Goal: Transaction & Acquisition: Purchase product/service

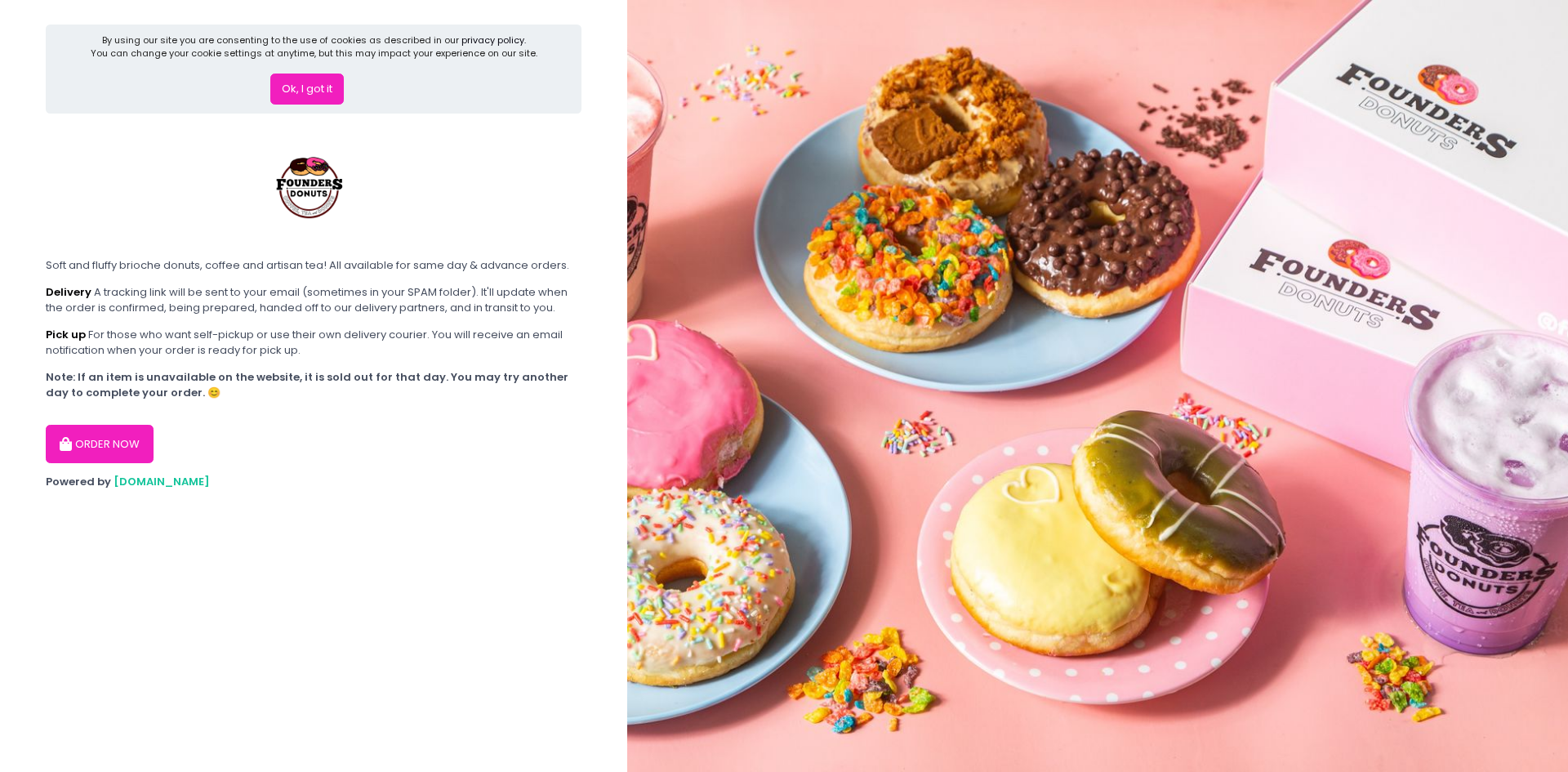
click at [380, 330] on div "Pick up For those who want self-pickup or use their own delivery courier. You w…" at bounding box center [314, 342] width 536 height 32
click at [292, 92] on button "Ok, I got it" at bounding box center [307, 89] width 73 height 31
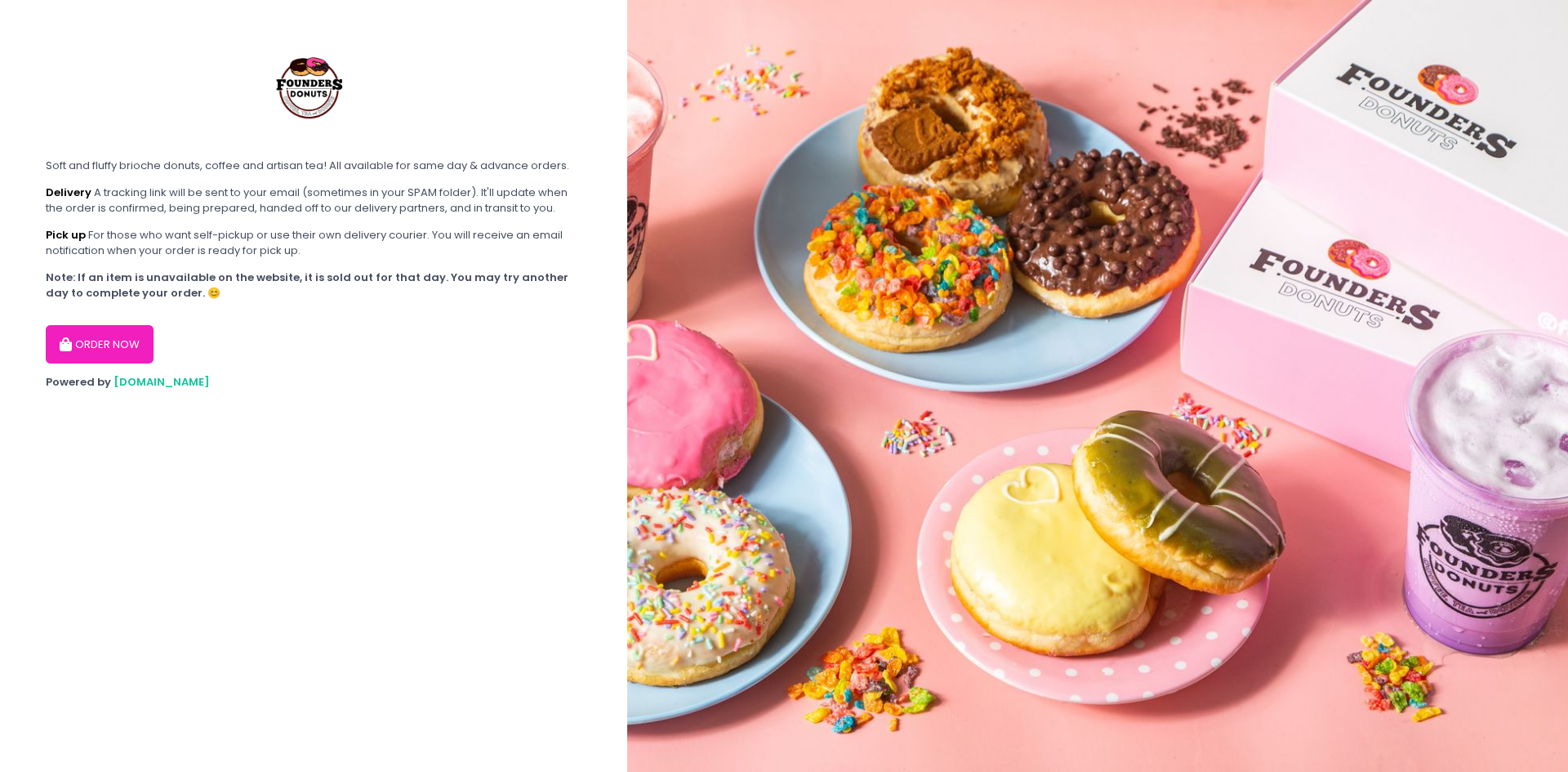
click at [131, 334] on button "ORDER NOW" at bounding box center [99, 344] width 108 height 39
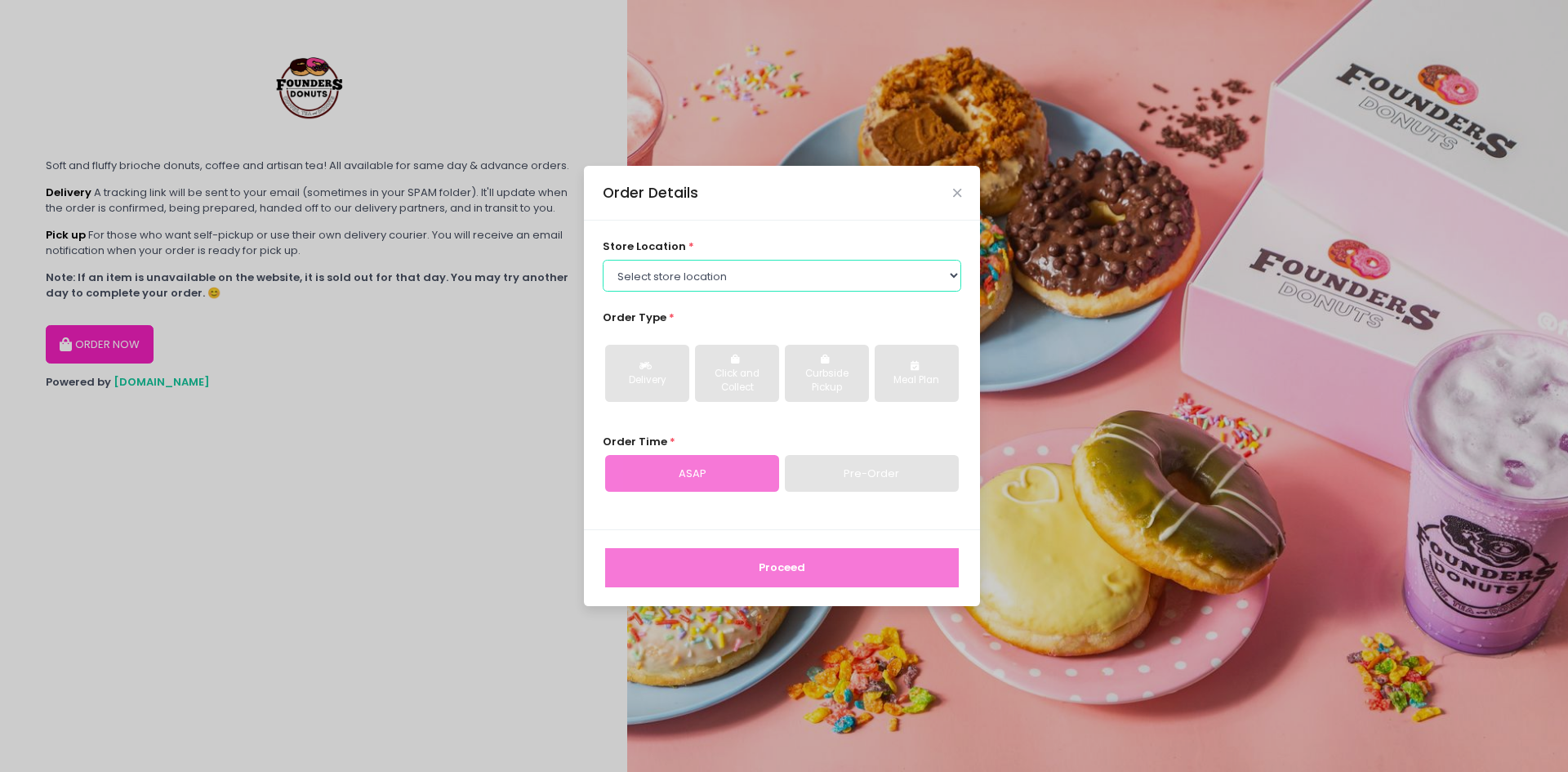
click at [947, 279] on select "Select store location Founders Donuts - Zobel Roxas Makati Founders Donuts - Ba…" at bounding box center [781, 275] width 359 height 31
select select "61a2022e41b39c710272d16a"
click at [602, 259] on select "Select store location Founders Donuts - Zobel Roxas Makati Founders Donuts - Ba…" at bounding box center [781, 275] width 359 height 31
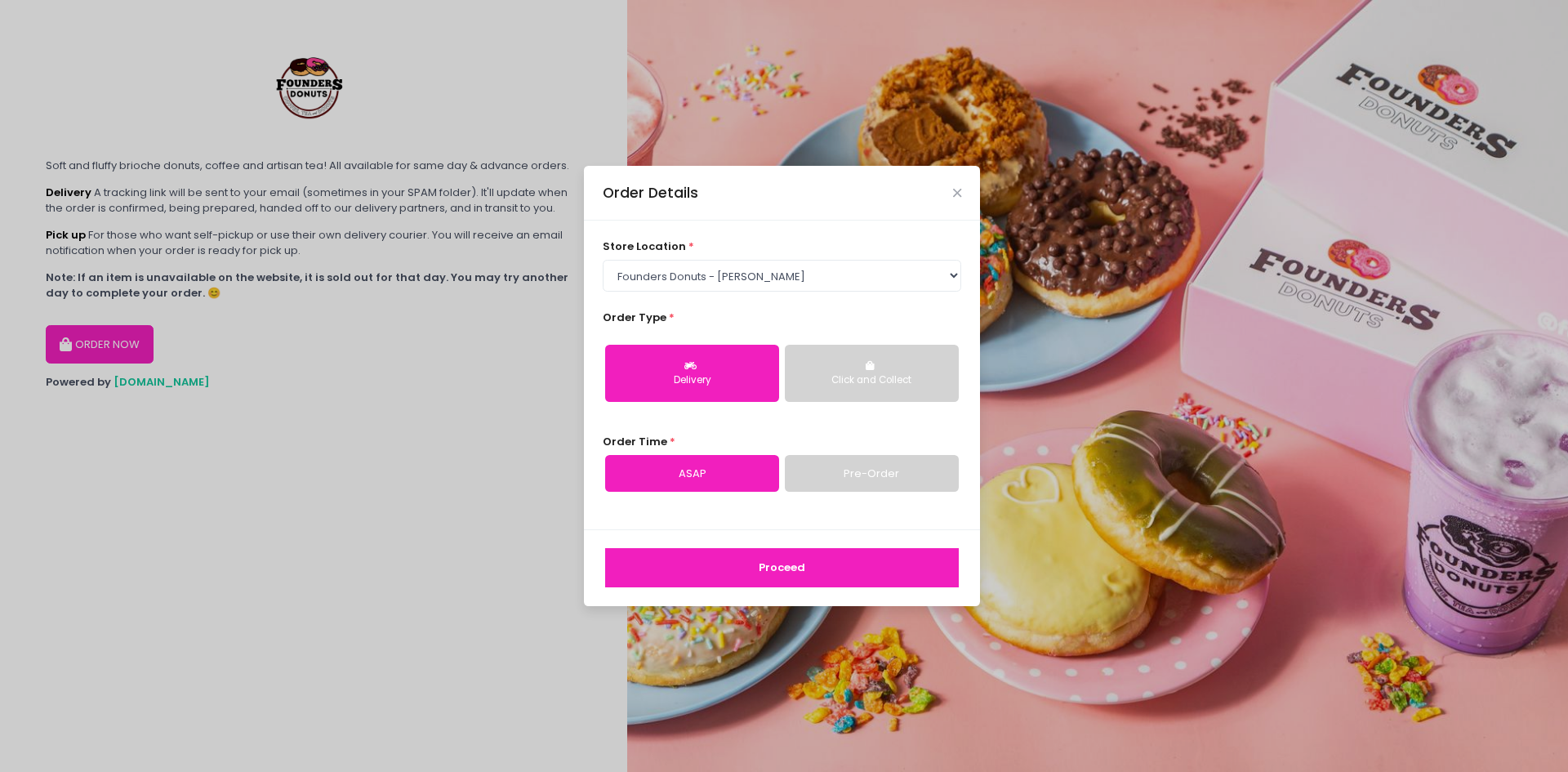
click at [712, 382] on div "Delivery" at bounding box center [692, 380] width 151 height 15
drag, startPoint x: 918, startPoint y: 401, endPoint x: 902, endPoint y: 380, distance: 26.4
click at [909, 389] on button "Click and Collect" at bounding box center [872, 373] width 174 height 57
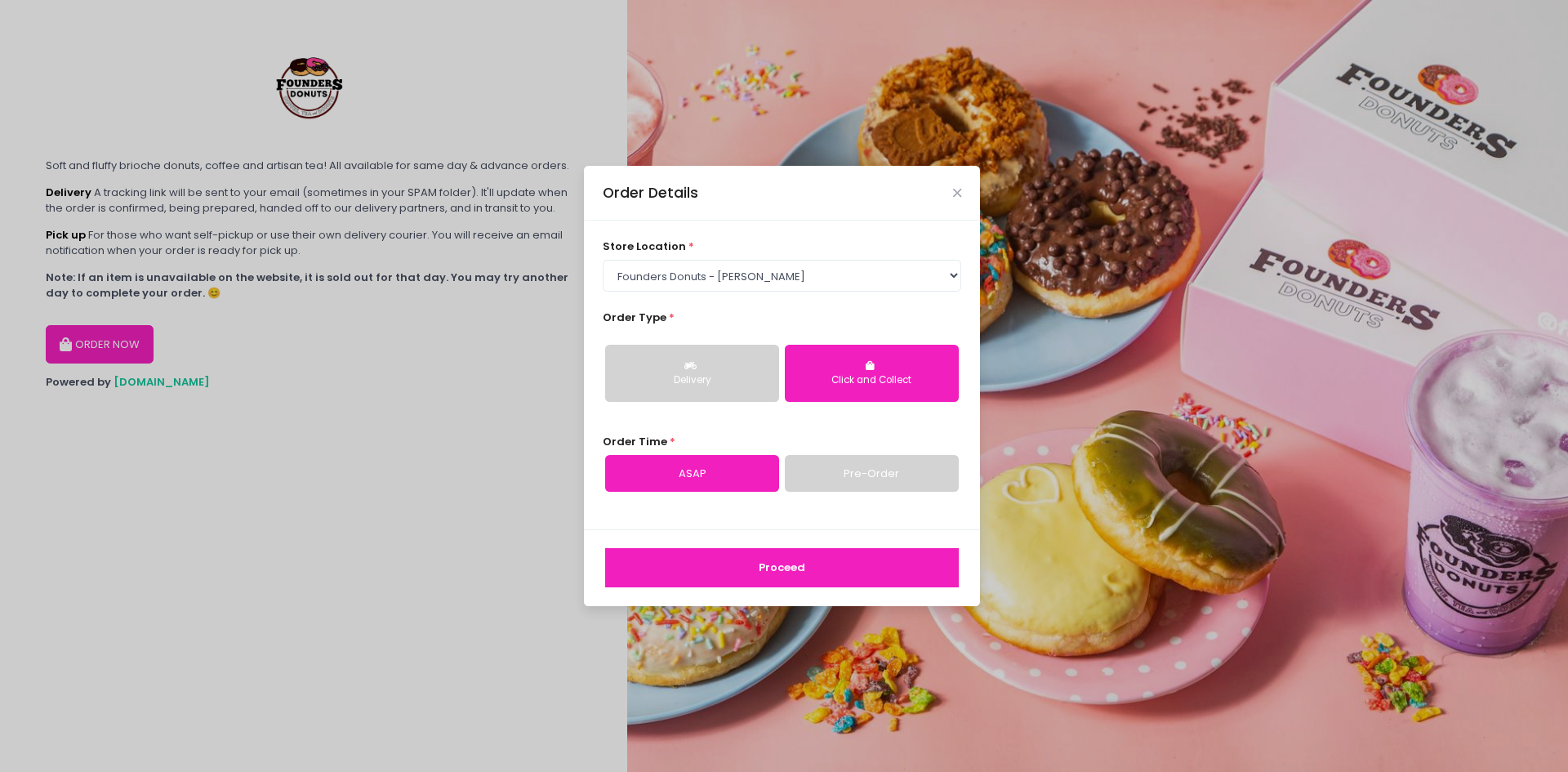
click at [899, 378] on div "Click and Collect" at bounding box center [871, 380] width 151 height 15
click at [860, 571] on button "Proceed" at bounding box center [781, 567] width 353 height 39
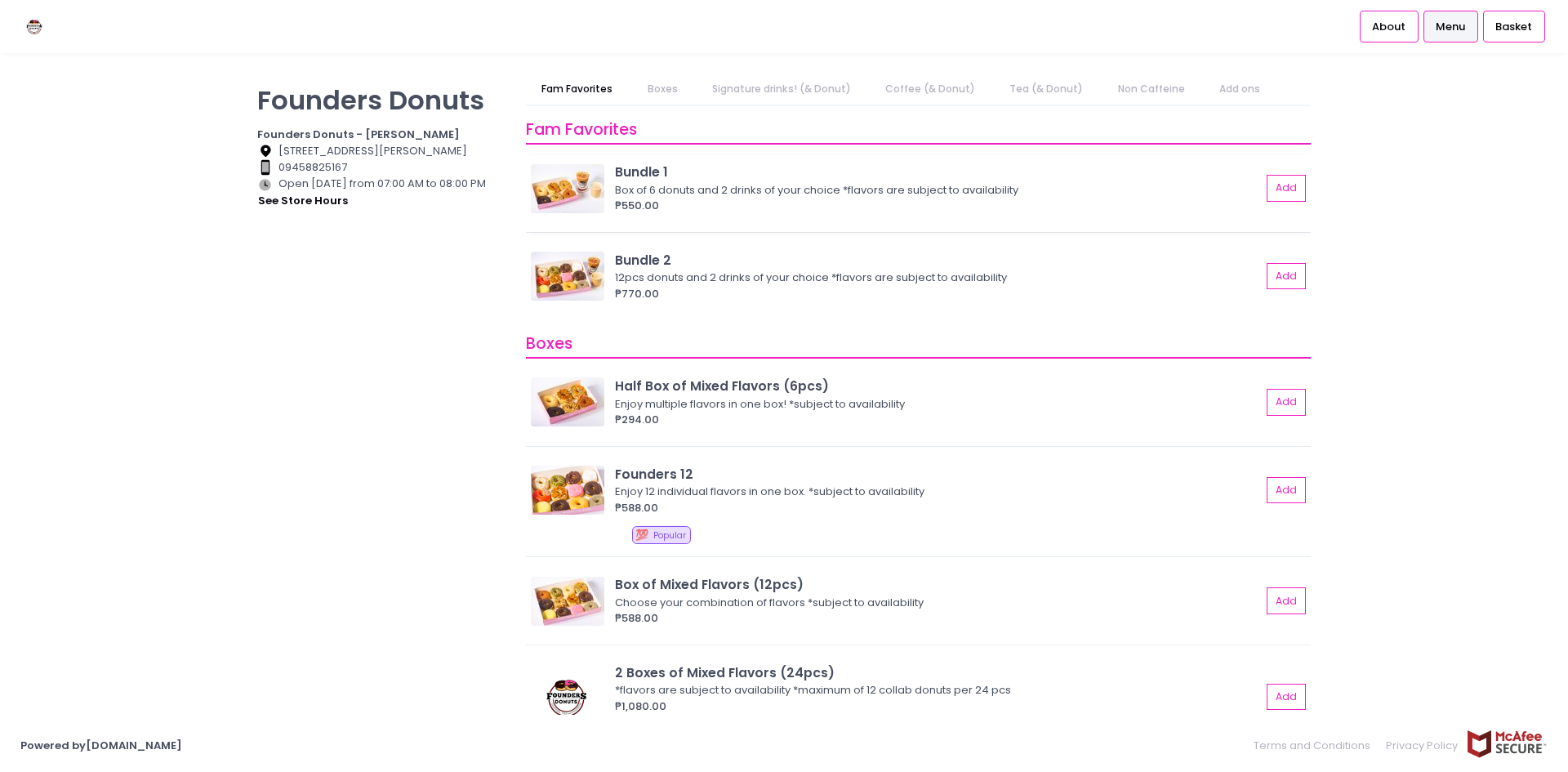
click at [564, 186] on img at bounding box center [567, 189] width 73 height 49
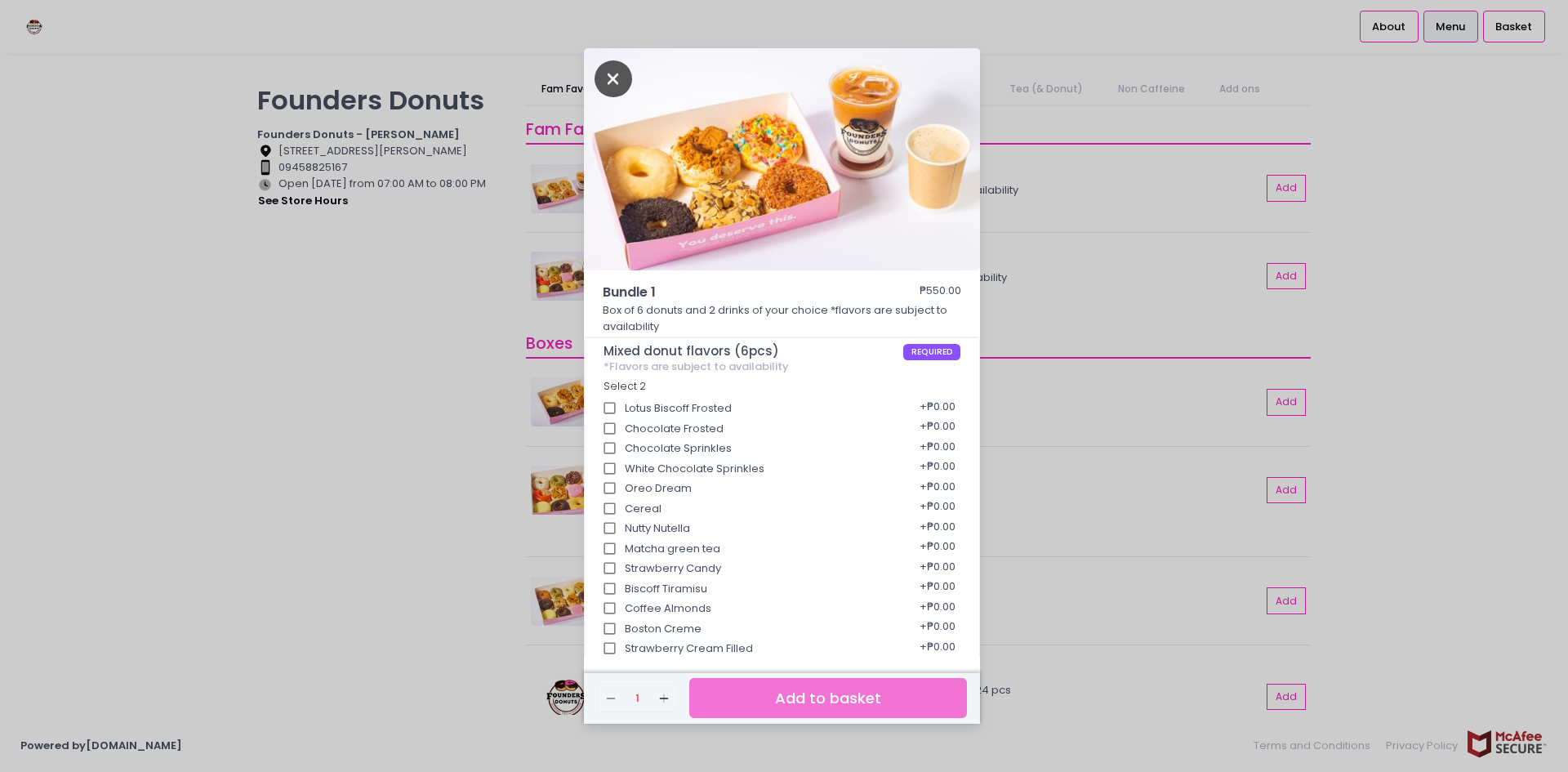
click at [613, 82] on icon "Close" at bounding box center [613, 78] width 38 height 37
